Goal: Find contact information: Find contact information

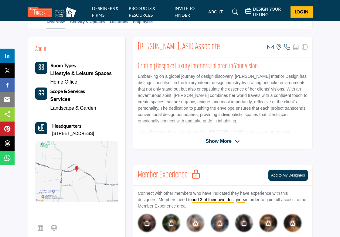
scroll to position [137, 0]
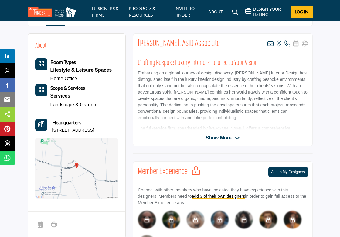
click at [92, 151] on img at bounding box center [76, 168] width 83 height 61
click at [222, 144] on div "[PERSON_NAME], ASID Associate View email address of this listing View the locat…" at bounding box center [223, 89] width 180 height 113
click at [219, 136] on span "Show More" at bounding box center [219, 137] width 26 height 7
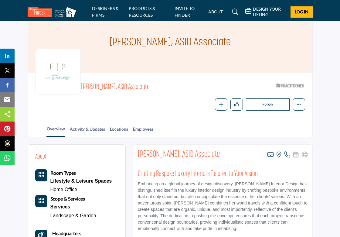
scroll to position [0, 0]
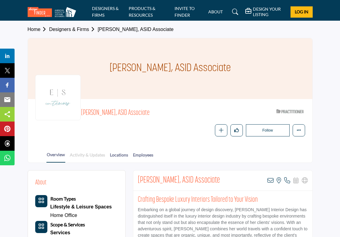
click at [92, 151] on link "Activity & Updates" at bounding box center [88, 156] width 36 height 11
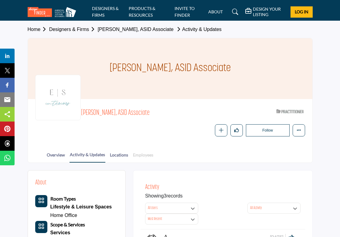
click at [145, 153] on link "Employees" at bounding box center [143, 156] width 21 height 11
click at [147, 154] on link "Employees" at bounding box center [143, 156] width 21 height 11
